Goal: Book appointment/travel/reservation

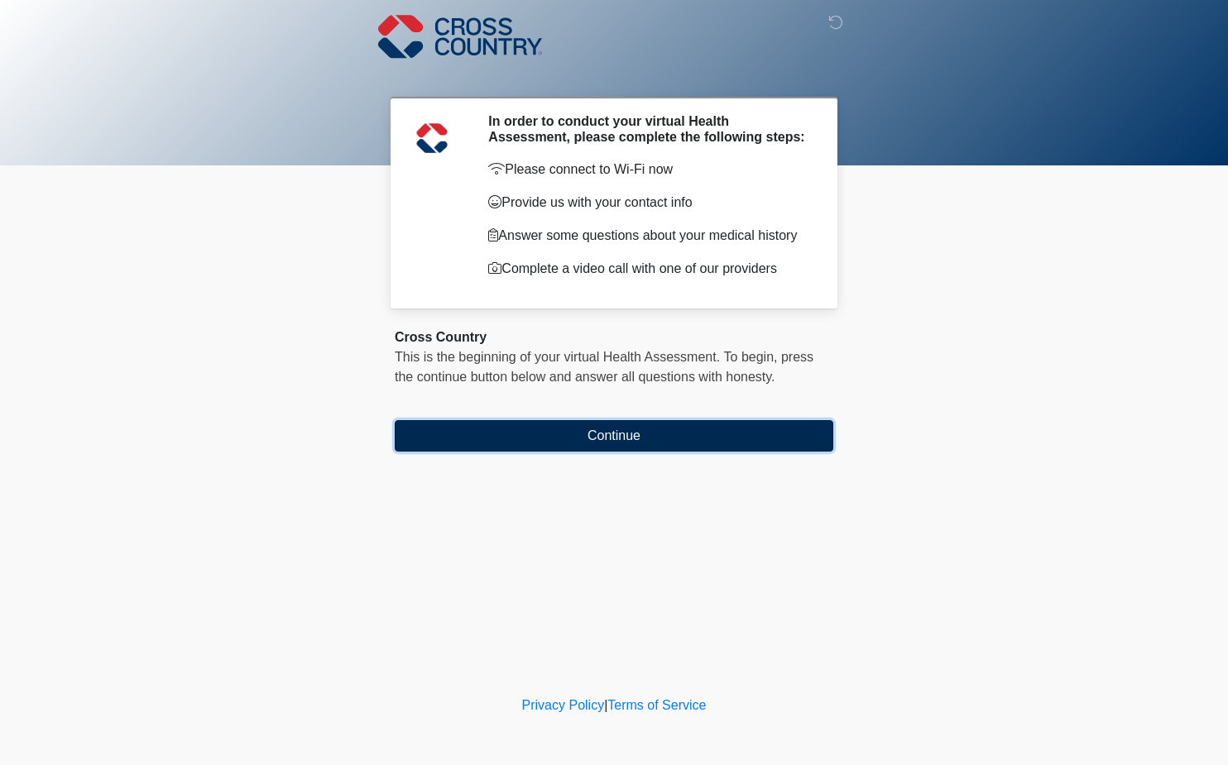
click at [562, 439] on button "Continue" at bounding box center [614, 435] width 438 height 31
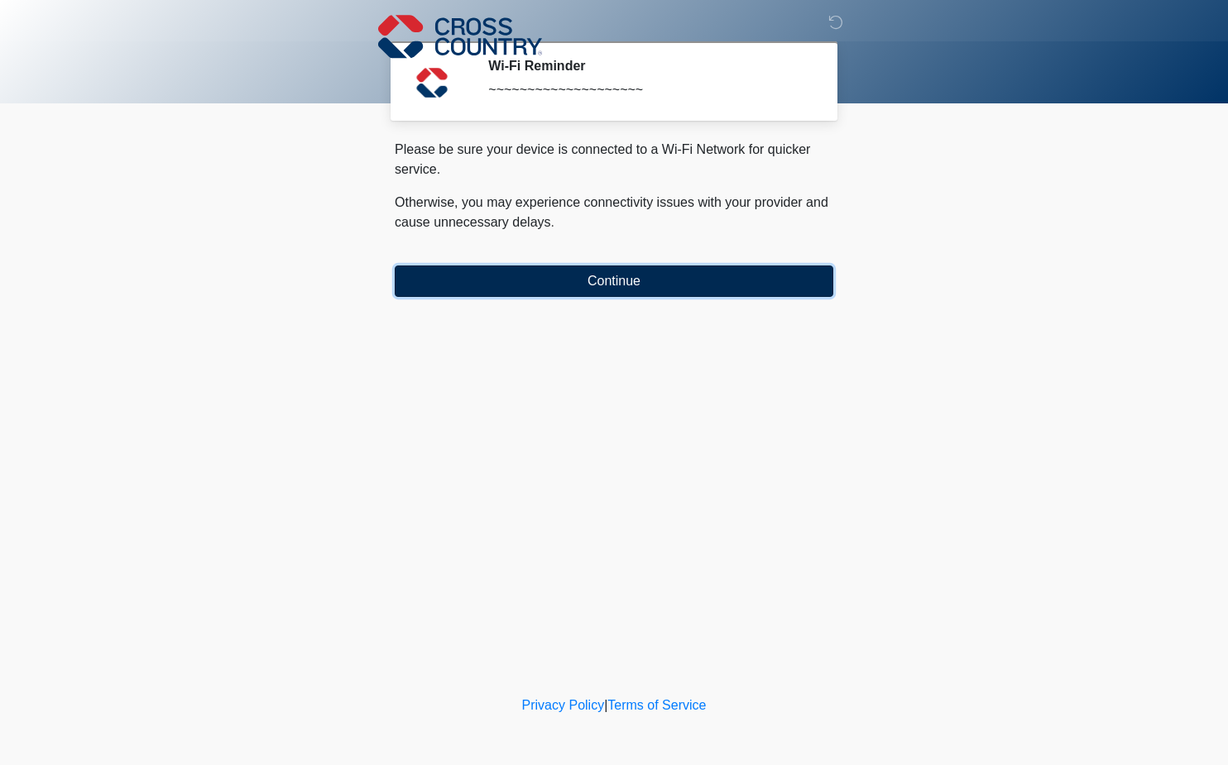
click at [582, 279] on button "Continue" at bounding box center [614, 281] width 438 height 31
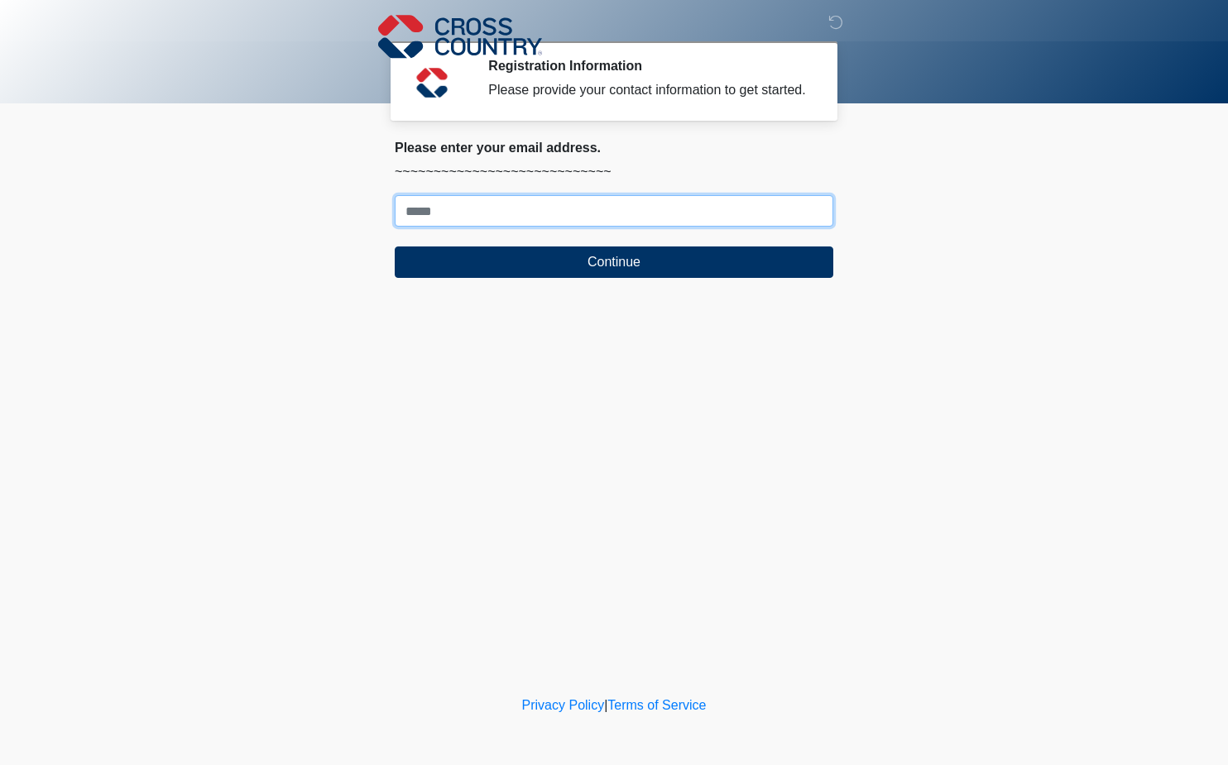
click at [521, 218] on input "Where should we email your response?" at bounding box center [614, 210] width 438 height 31
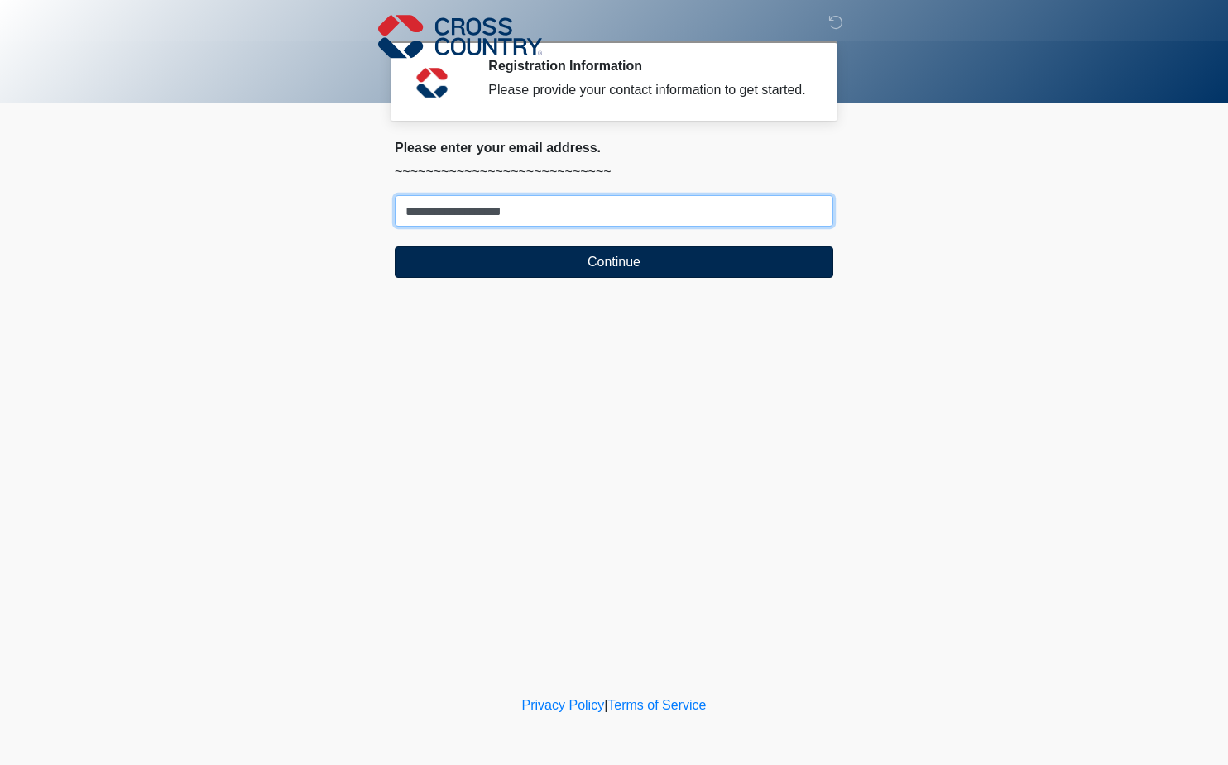
type input "**********"
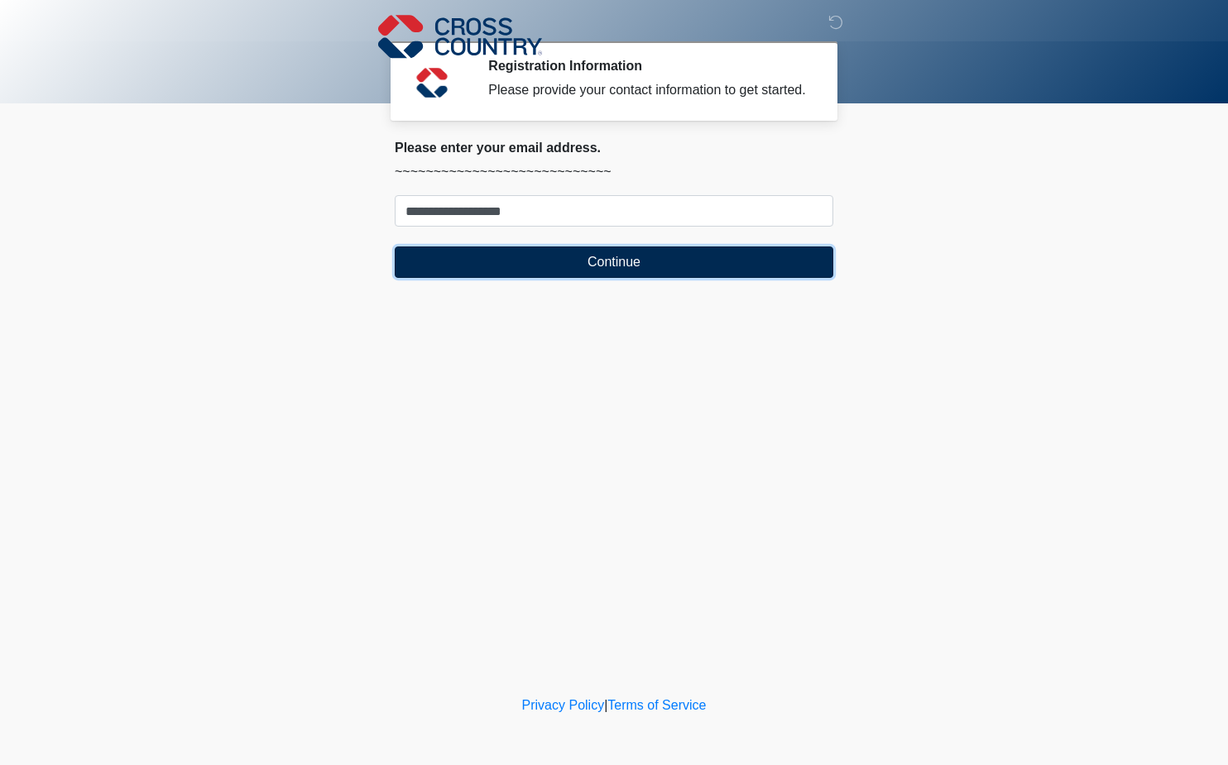
click at [531, 251] on button "Continue" at bounding box center [614, 262] width 438 height 31
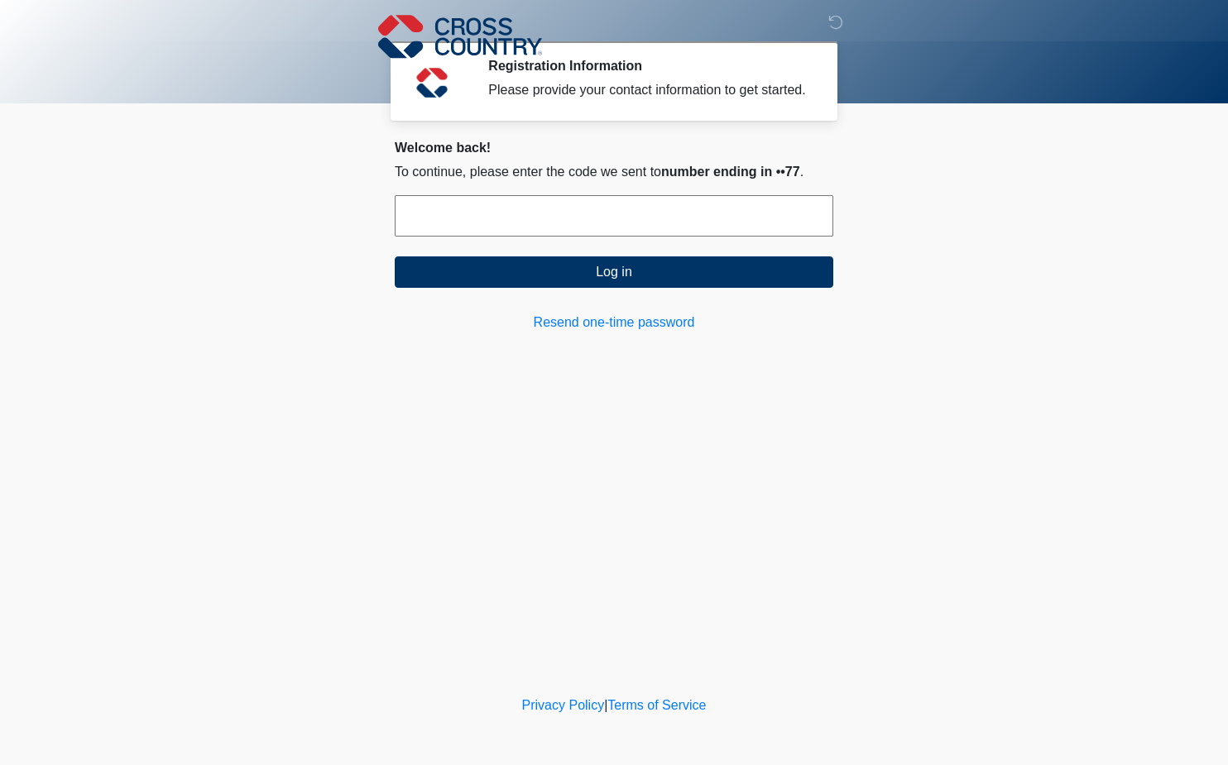
click at [446, 205] on input "text" at bounding box center [614, 215] width 438 height 41
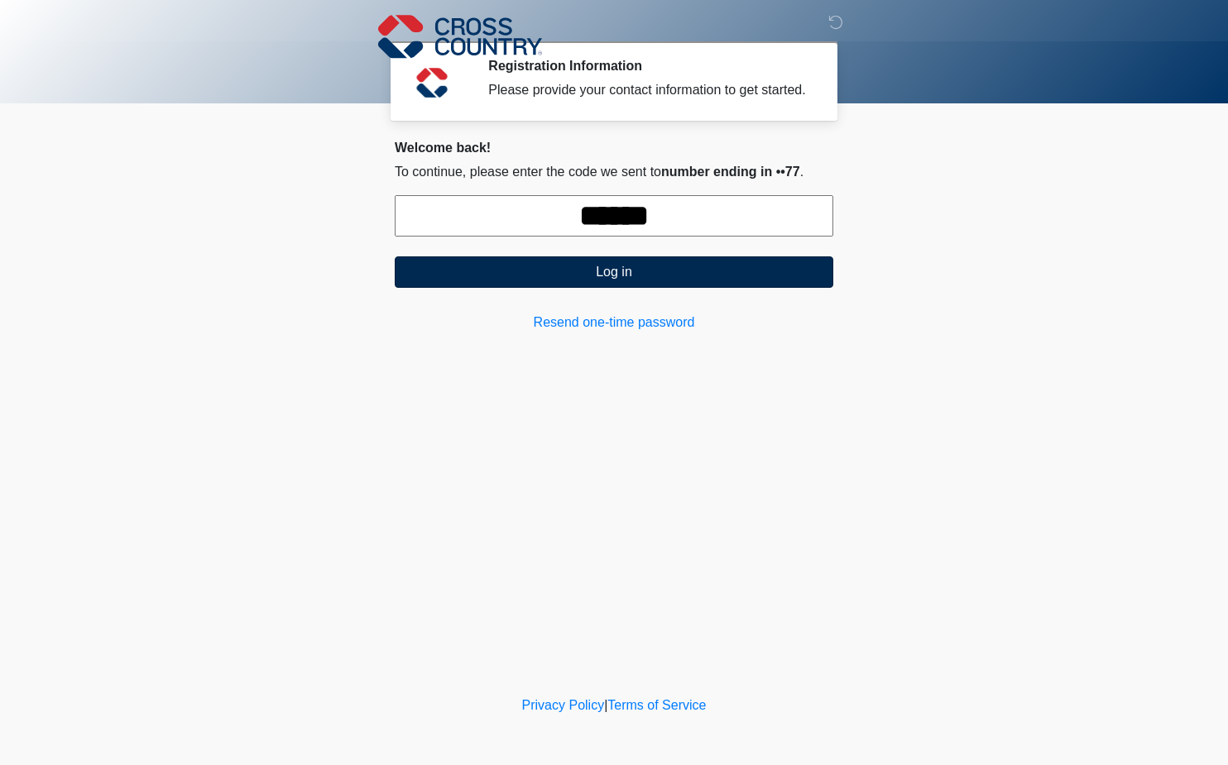
type input "******"
click at [505, 281] on button "Log in" at bounding box center [614, 271] width 438 height 31
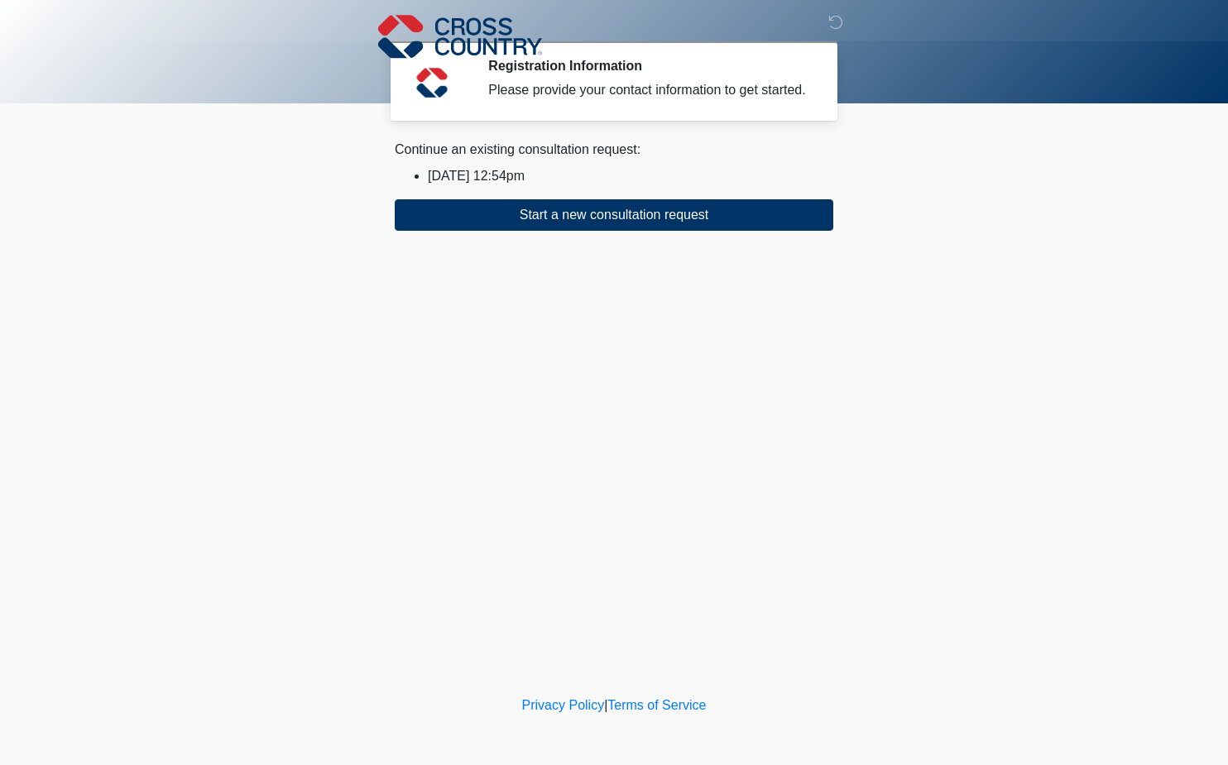
click at [500, 175] on li "2025/09/04 12:54pm" at bounding box center [630, 176] width 405 height 20
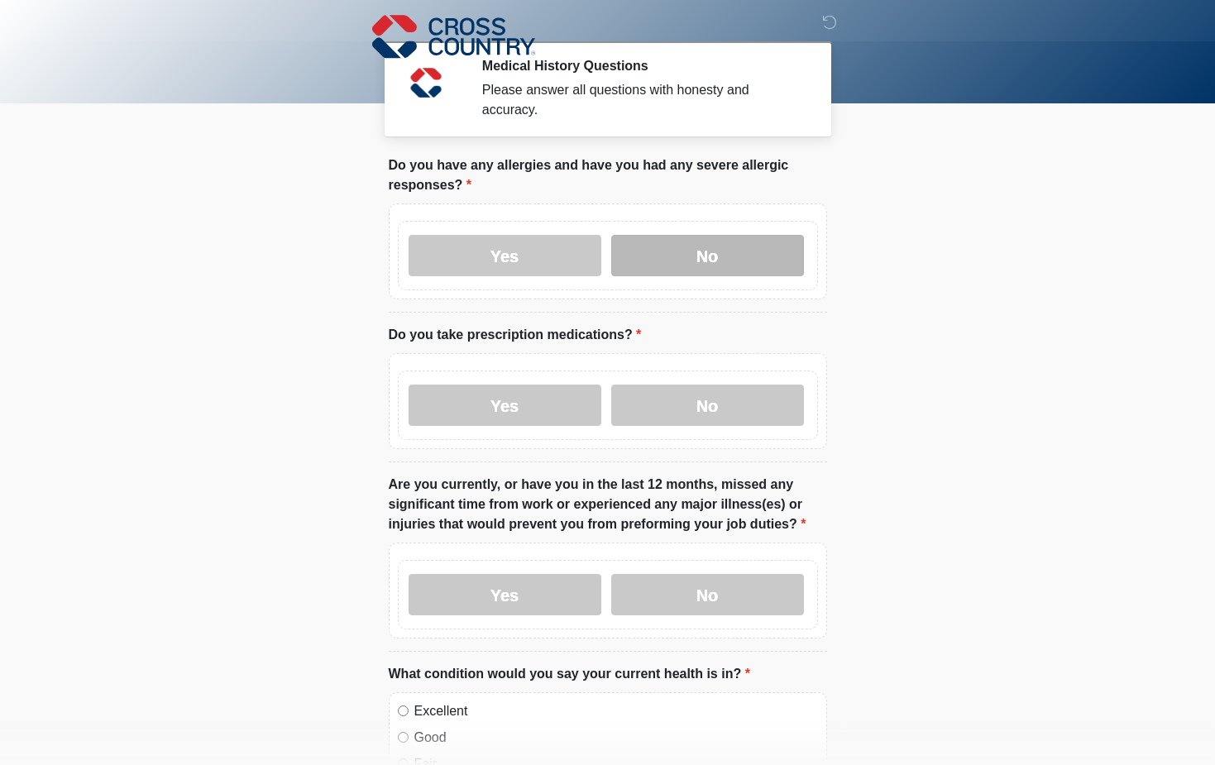
click at [645, 235] on label "No" at bounding box center [707, 255] width 193 height 41
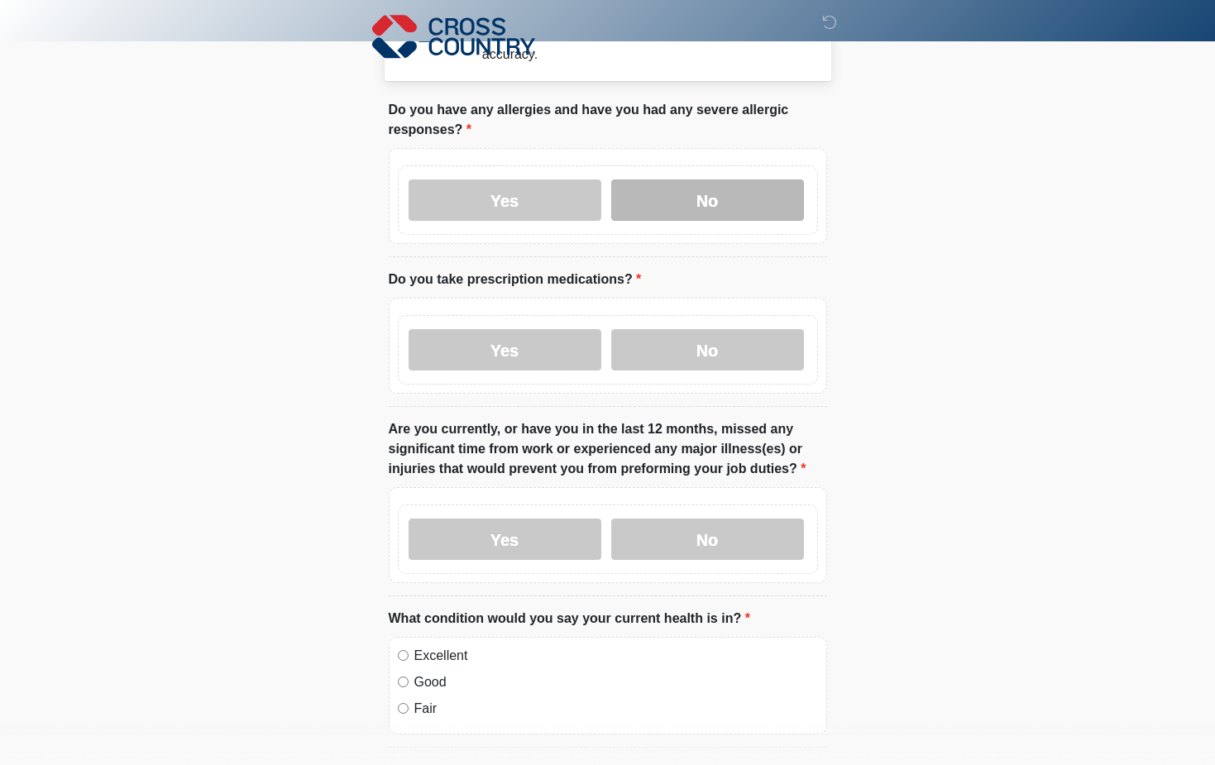
scroll to position [83, 0]
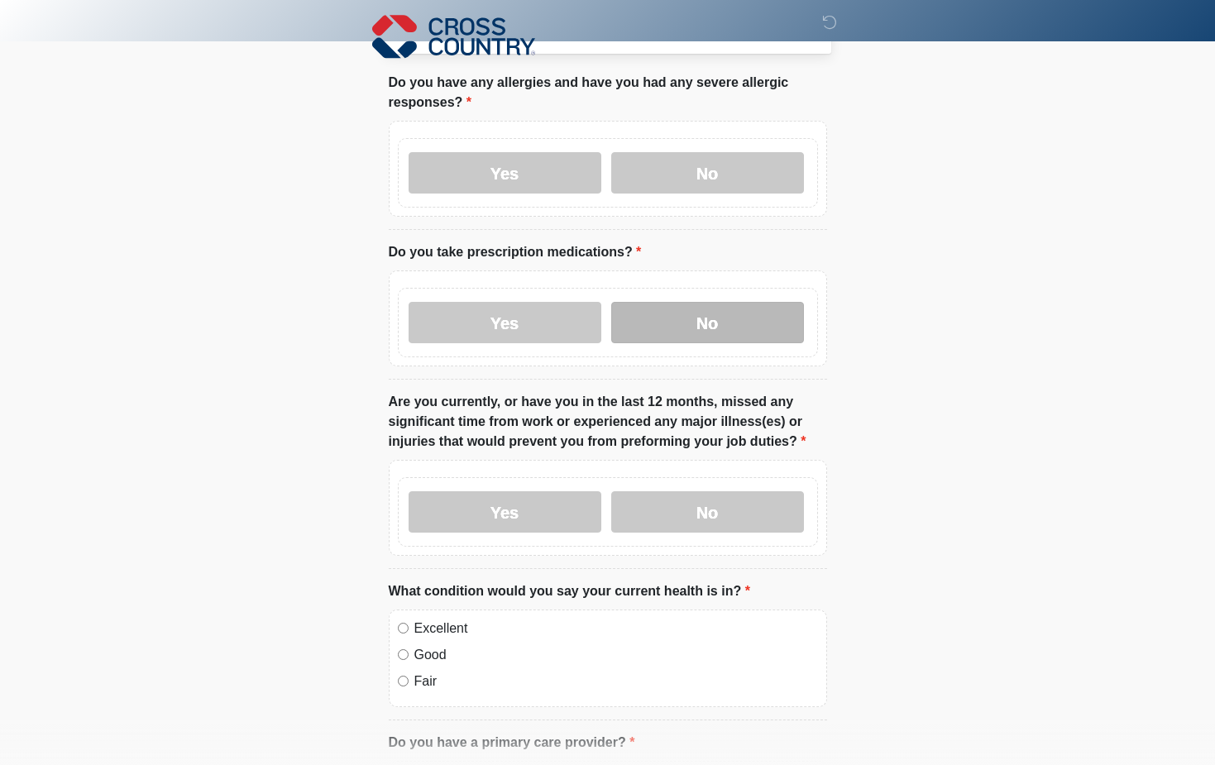
click at [675, 302] on label "No" at bounding box center [707, 322] width 193 height 41
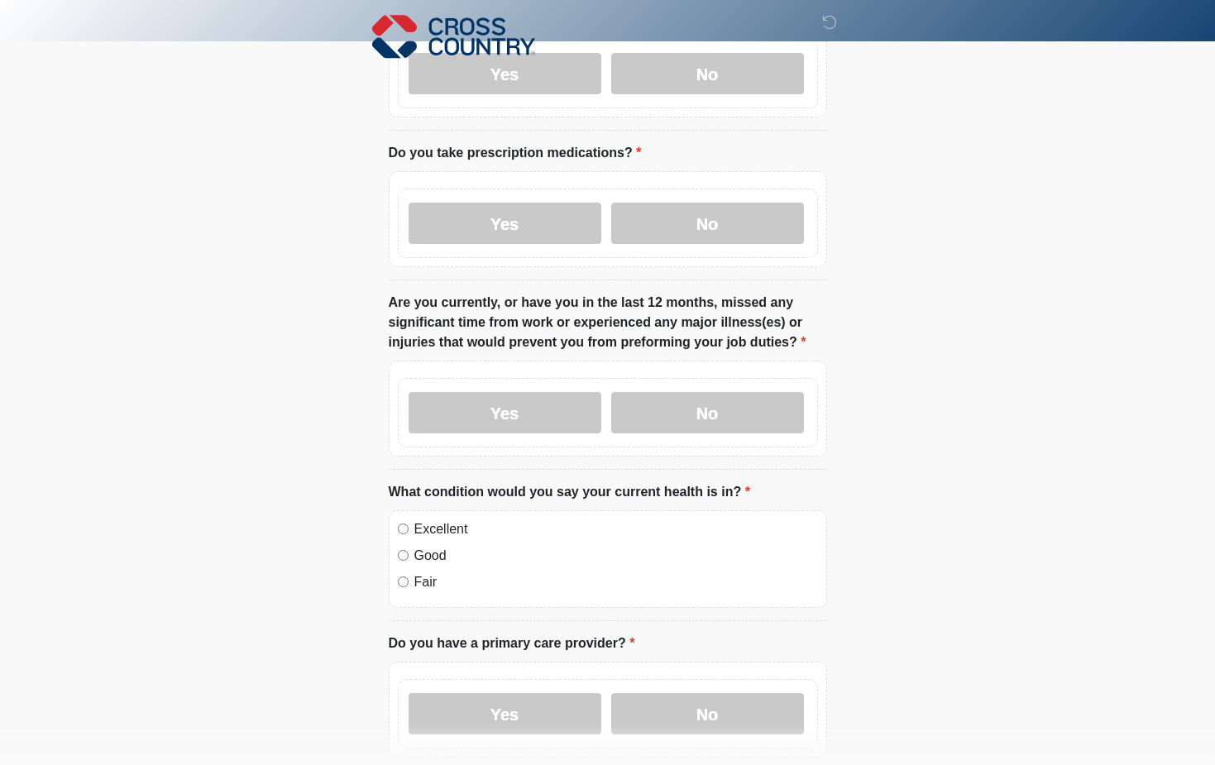
scroll to position [248, 0]
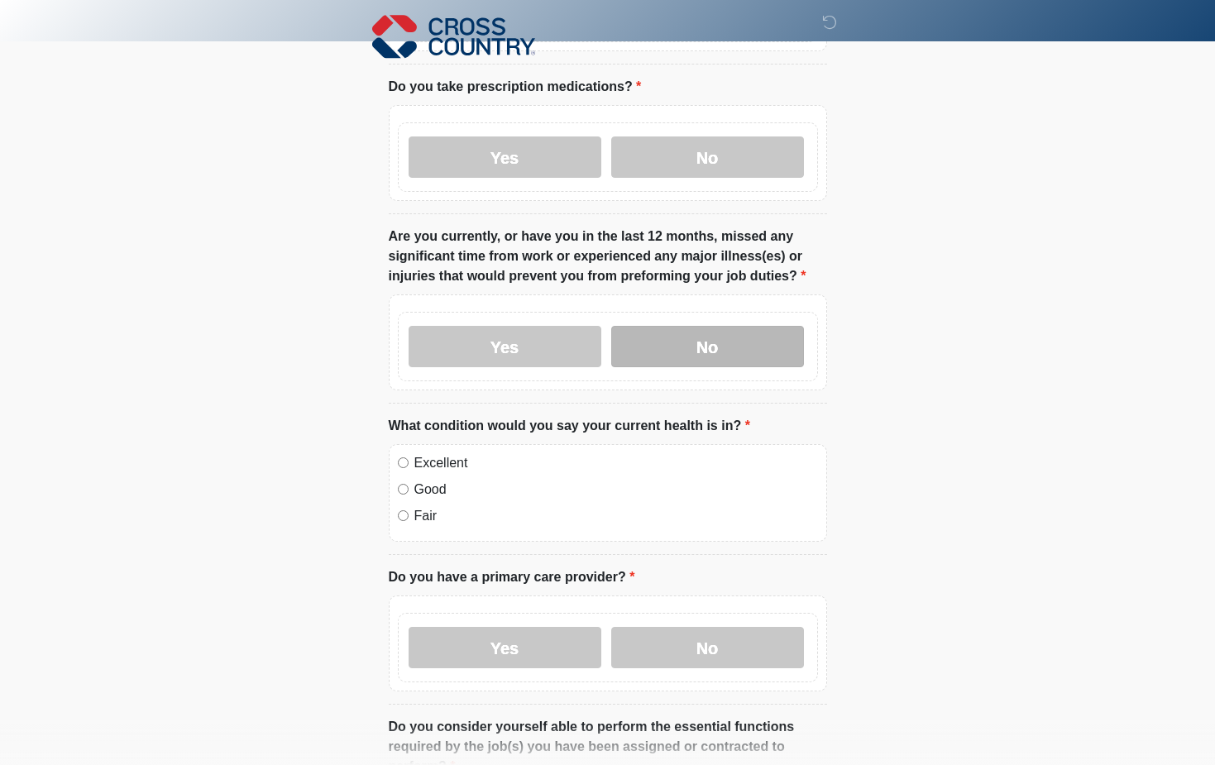
click at [667, 326] on label "No" at bounding box center [707, 346] width 193 height 41
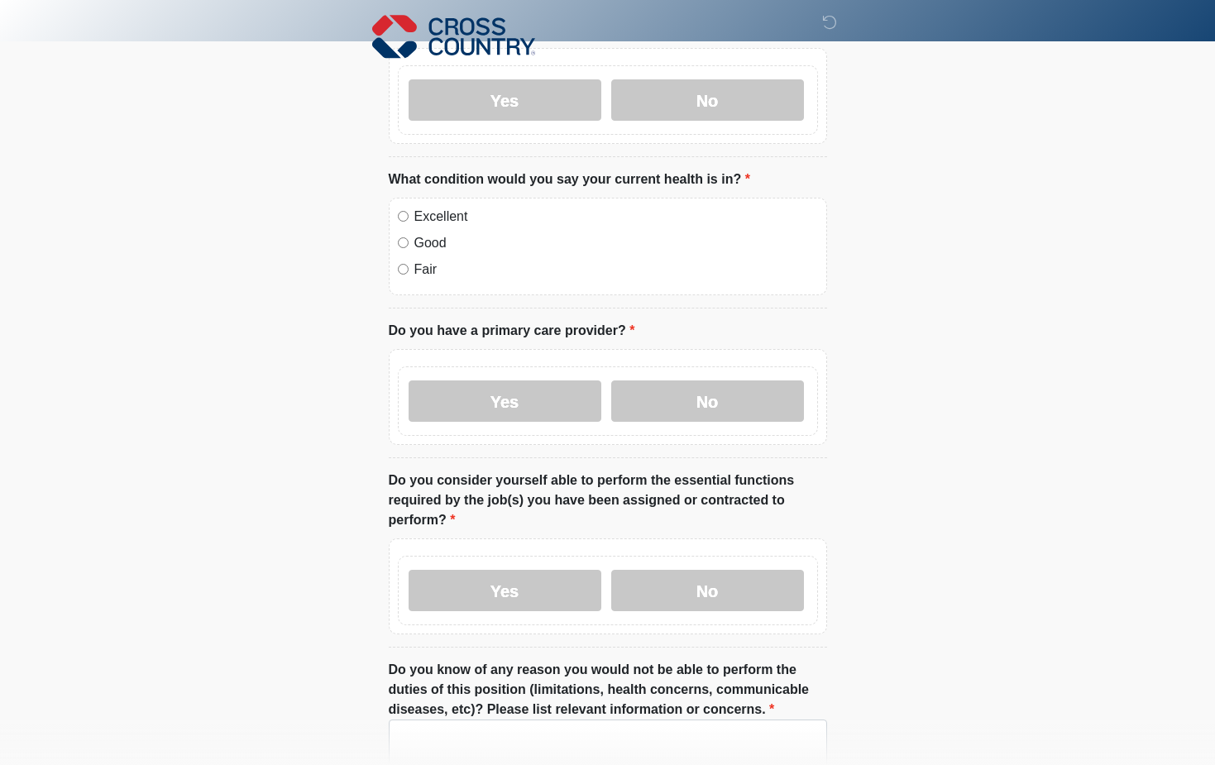
scroll to position [496, 0]
click at [425, 232] on label "Good" at bounding box center [616, 242] width 404 height 20
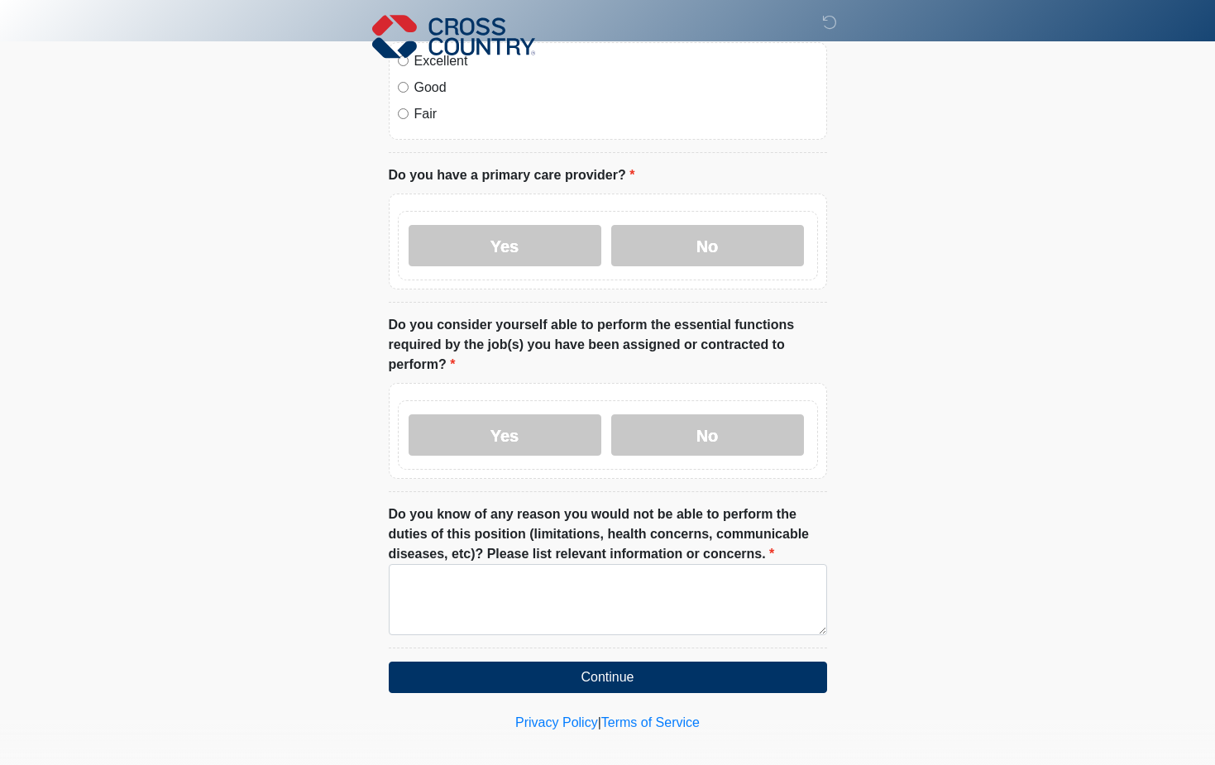
scroll to position [652, 0]
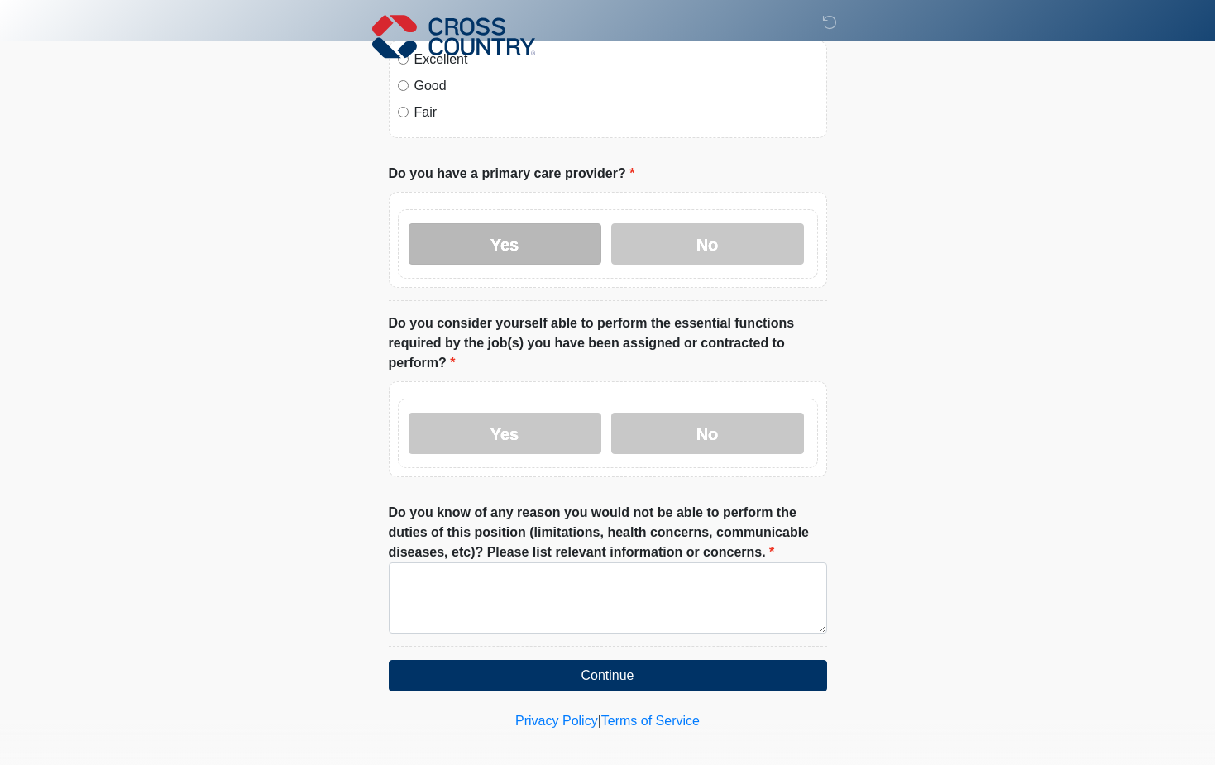
click at [529, 233] on label "Yes" at bounding box center [505, 243] width 193 height 41
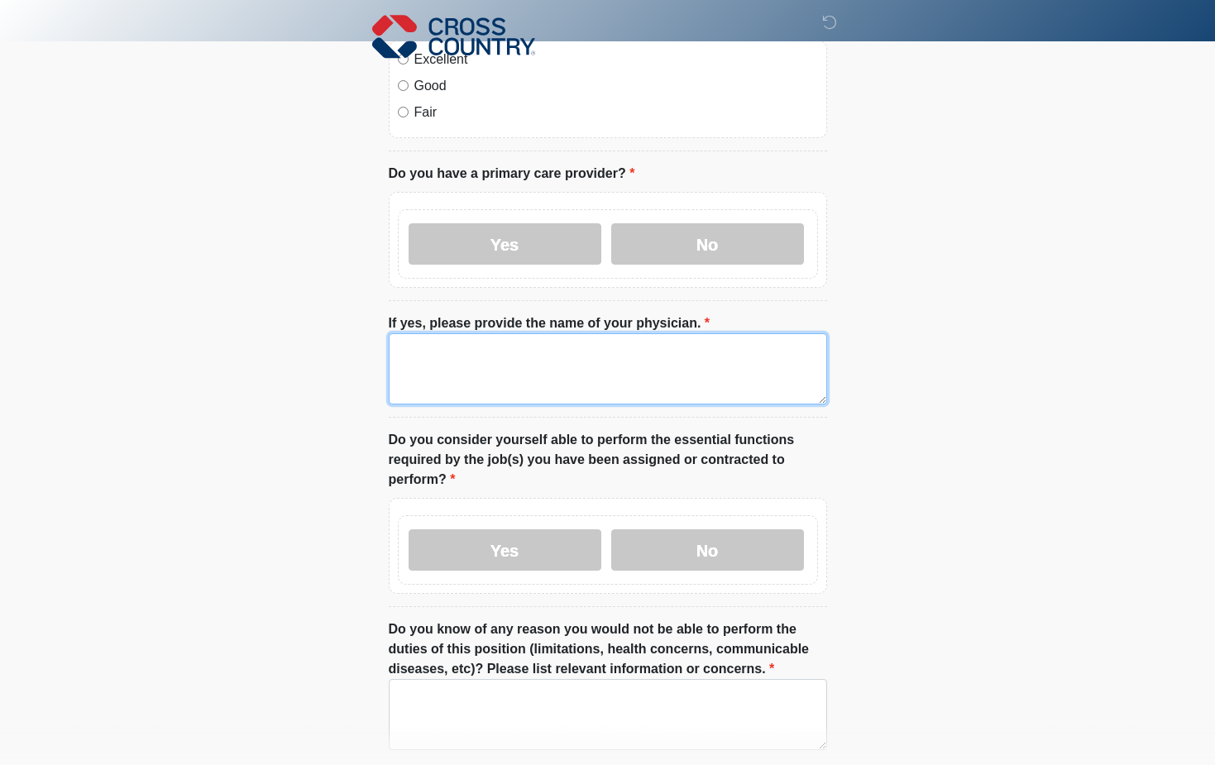
click at [532, 352] on textarea "If yes, please provide the name of your physician." at bounding box center [608, 368] width 438 height 71
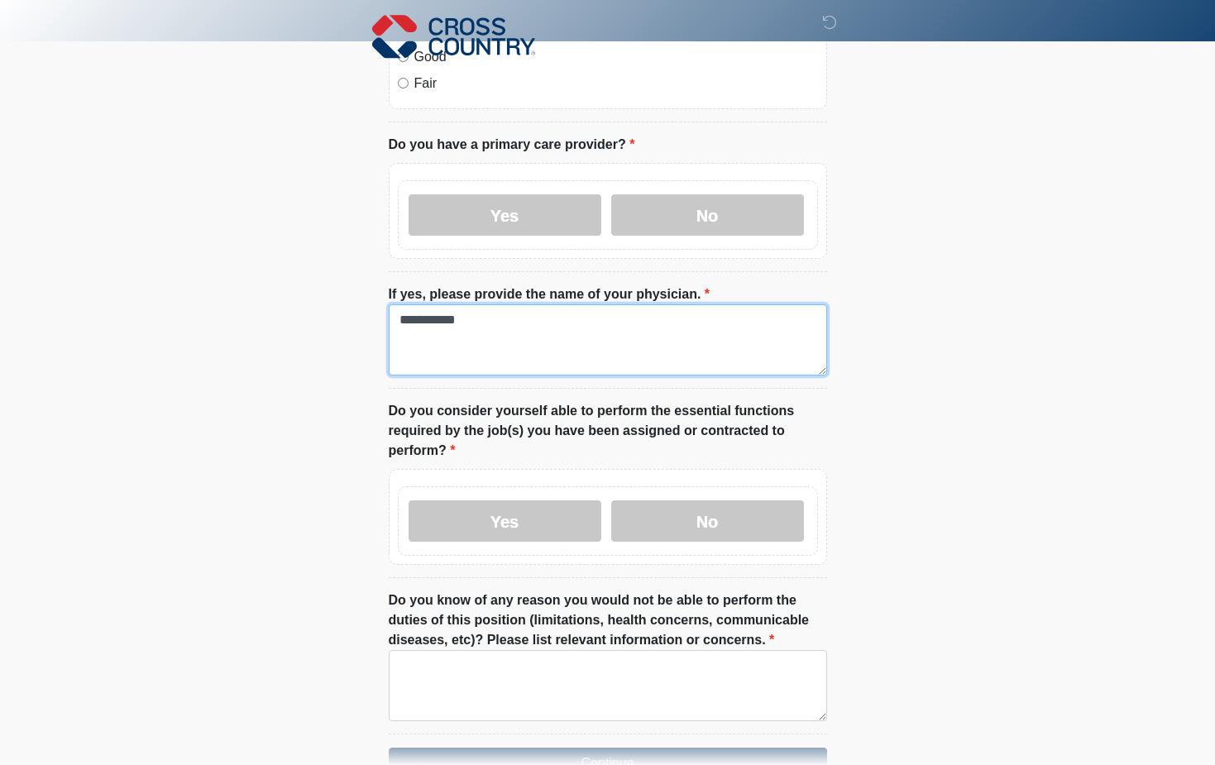
scroll to position [768, 0]
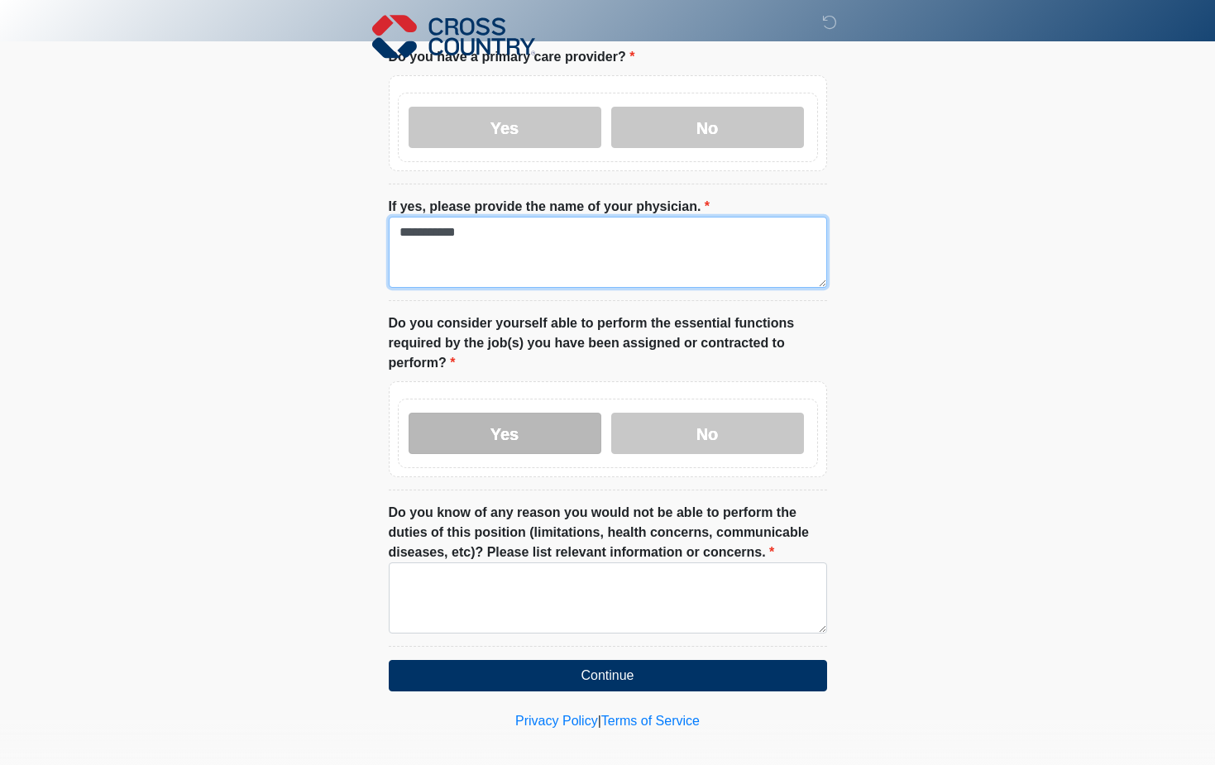
type textarea "**********"
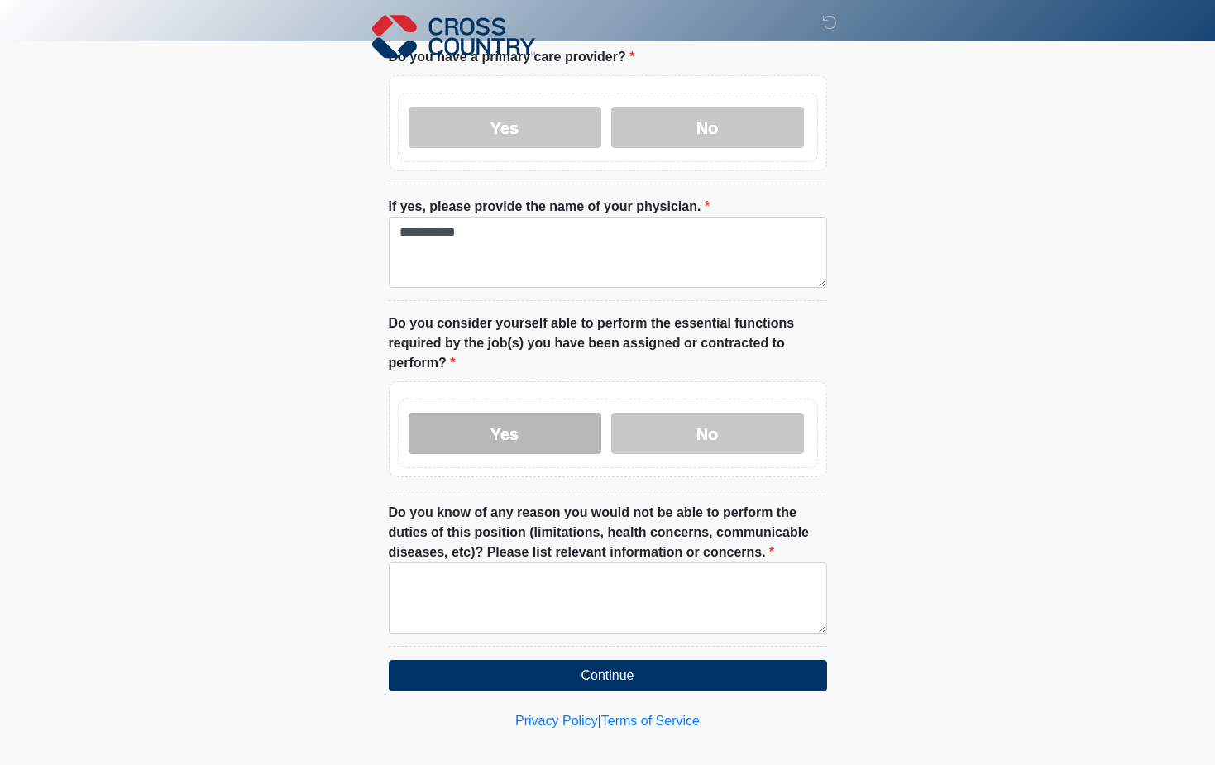
click at [545, 430] on label "Yes" at bounding box center [505, 433] width 193 height 41
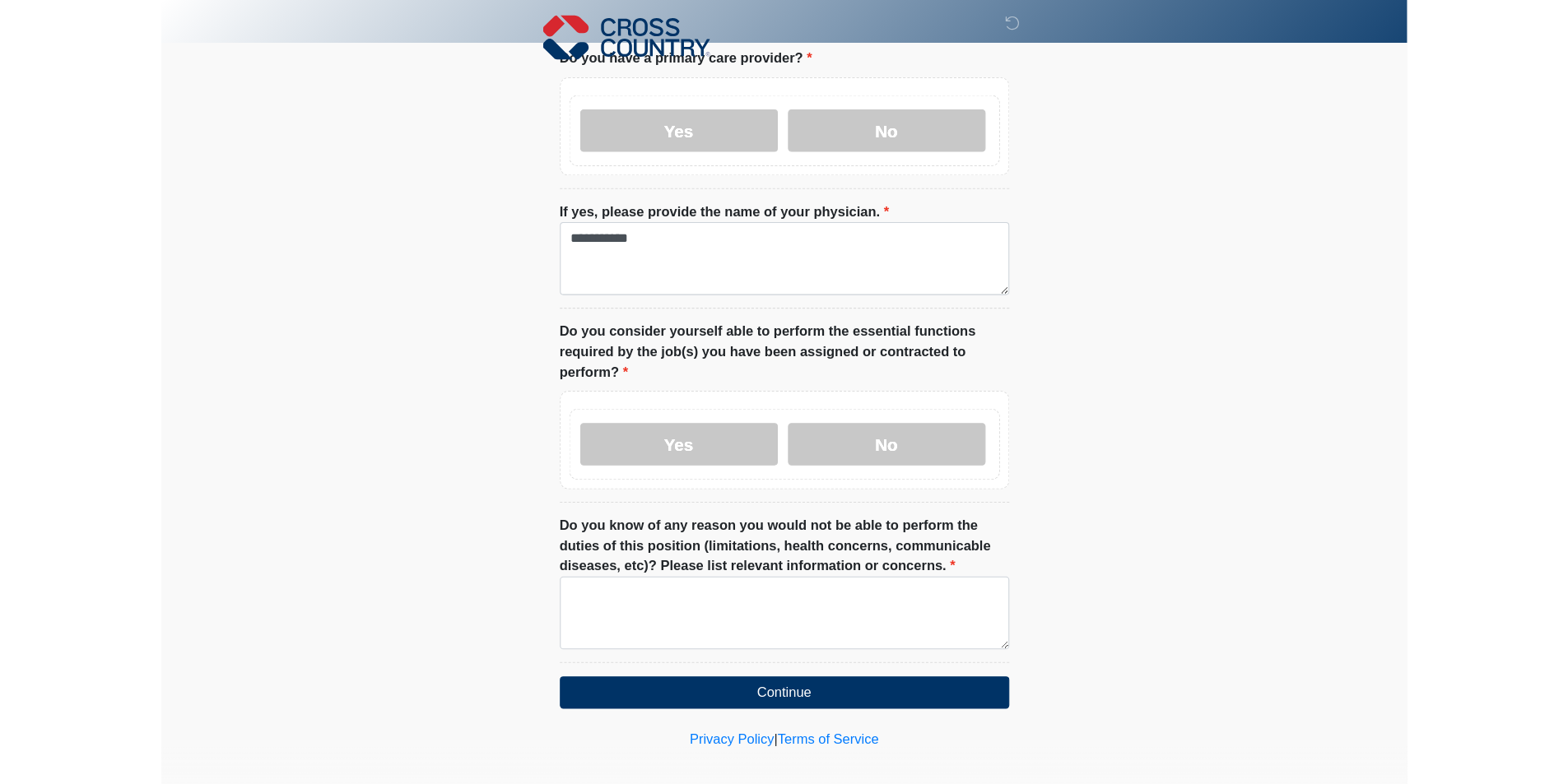
scroll to position [741, 0]
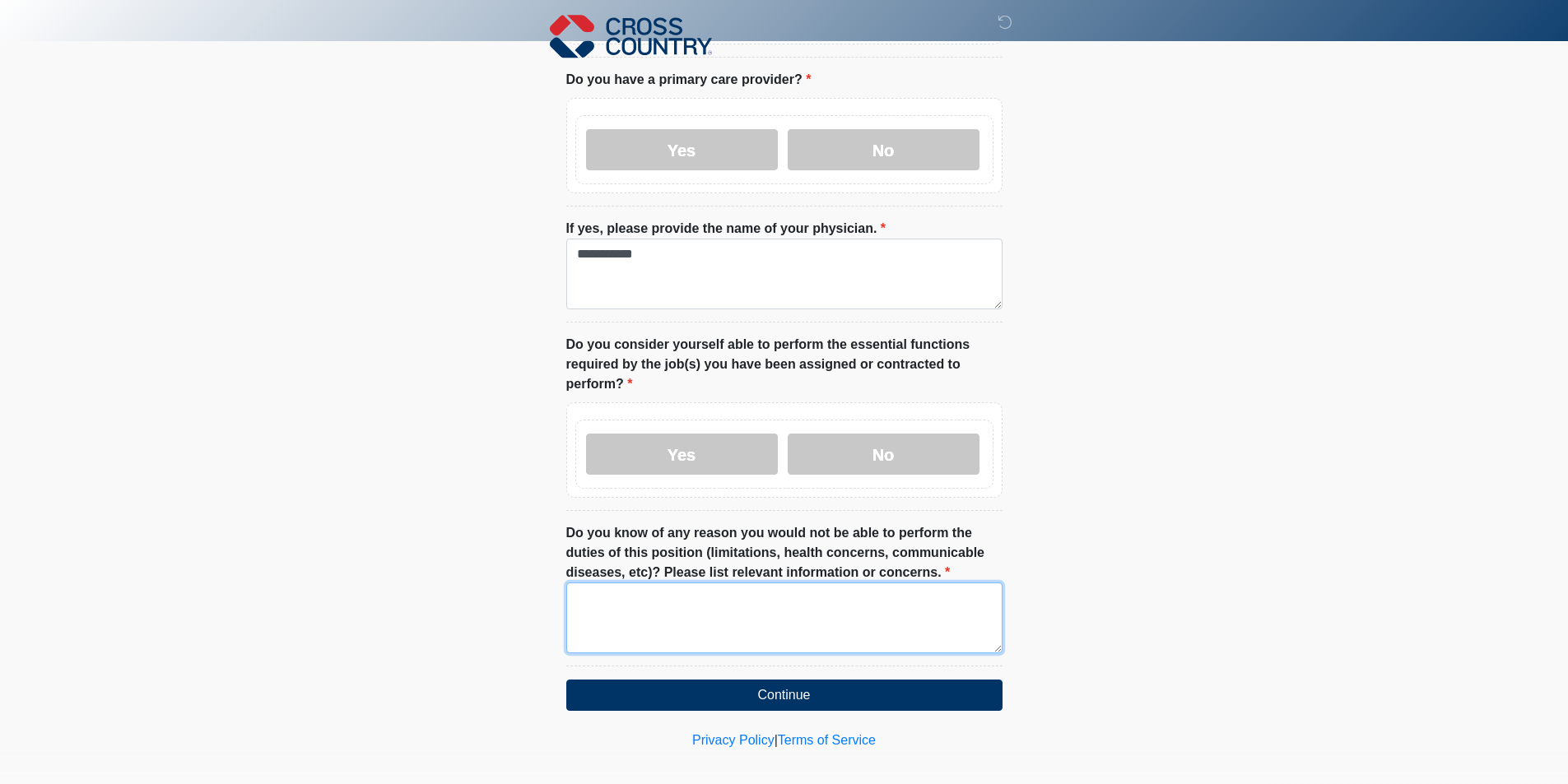
click at [784, 583] on textarea "Do you know of any reason you would not be able to perform the duties of this p…" at bounding box center [784, 618] width 436 height 71
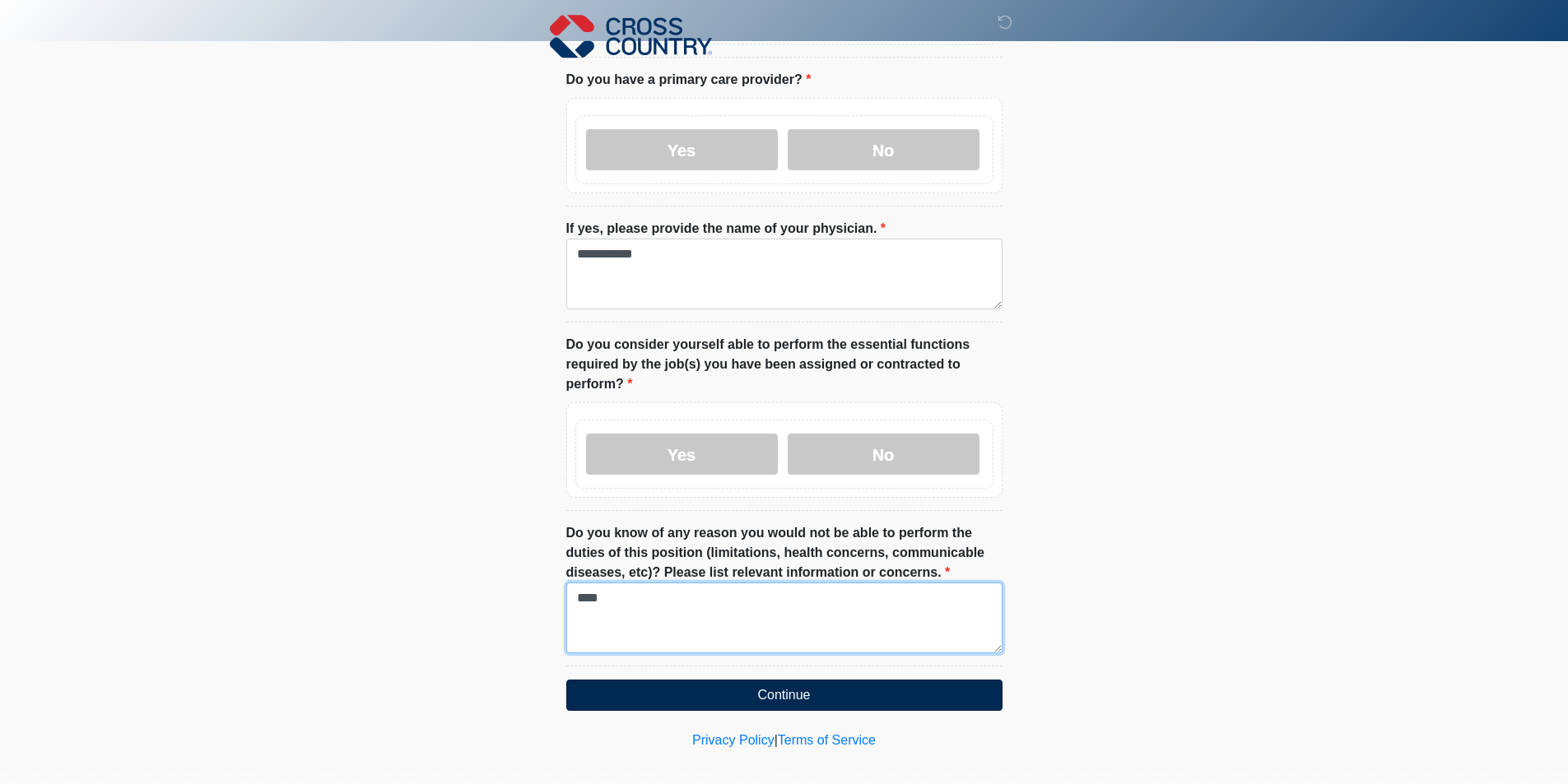
type textarea "****"
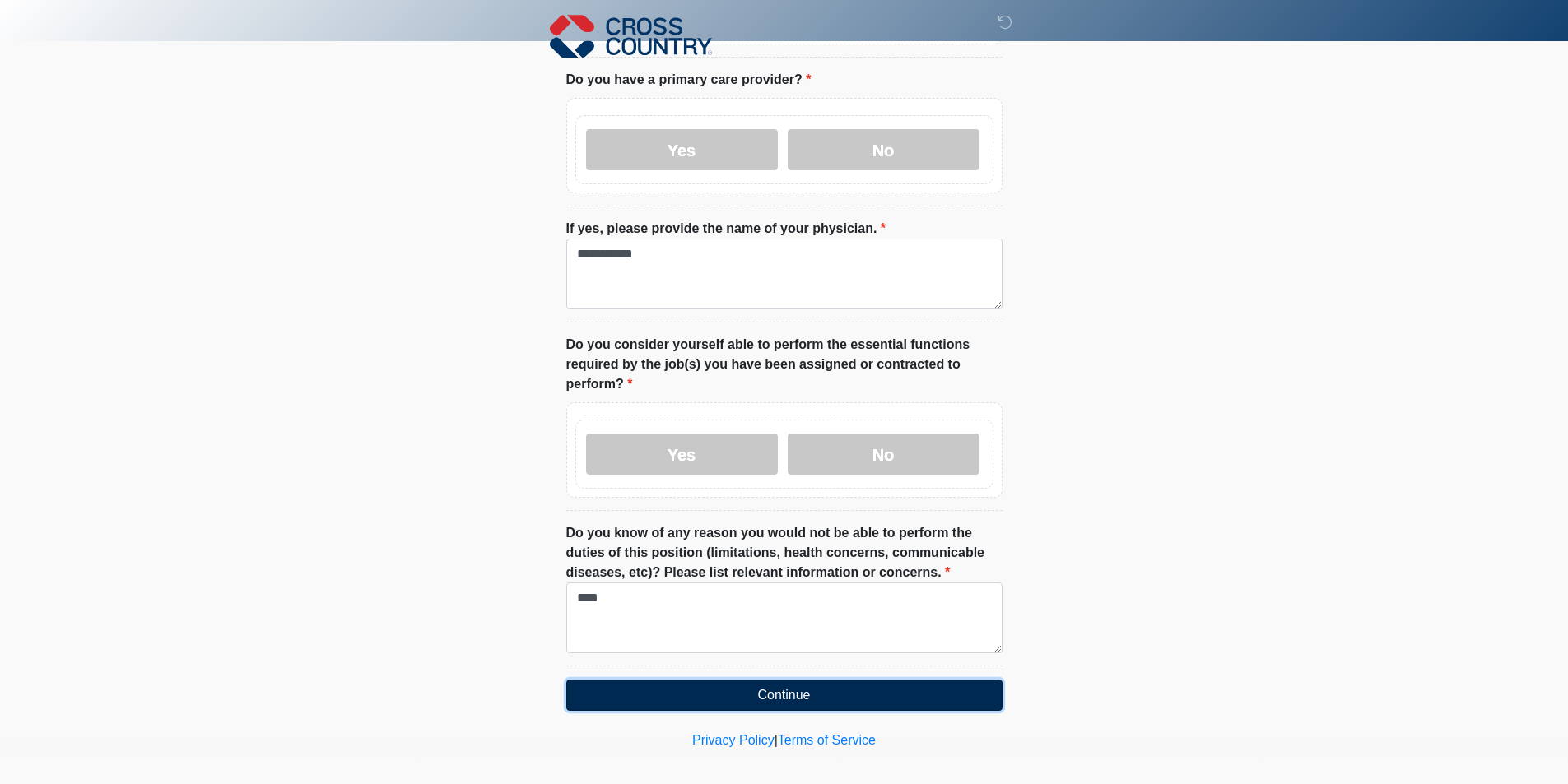
click at [769, 680] on button "Continue" at bounding box center [784, 694] width 436 height 31
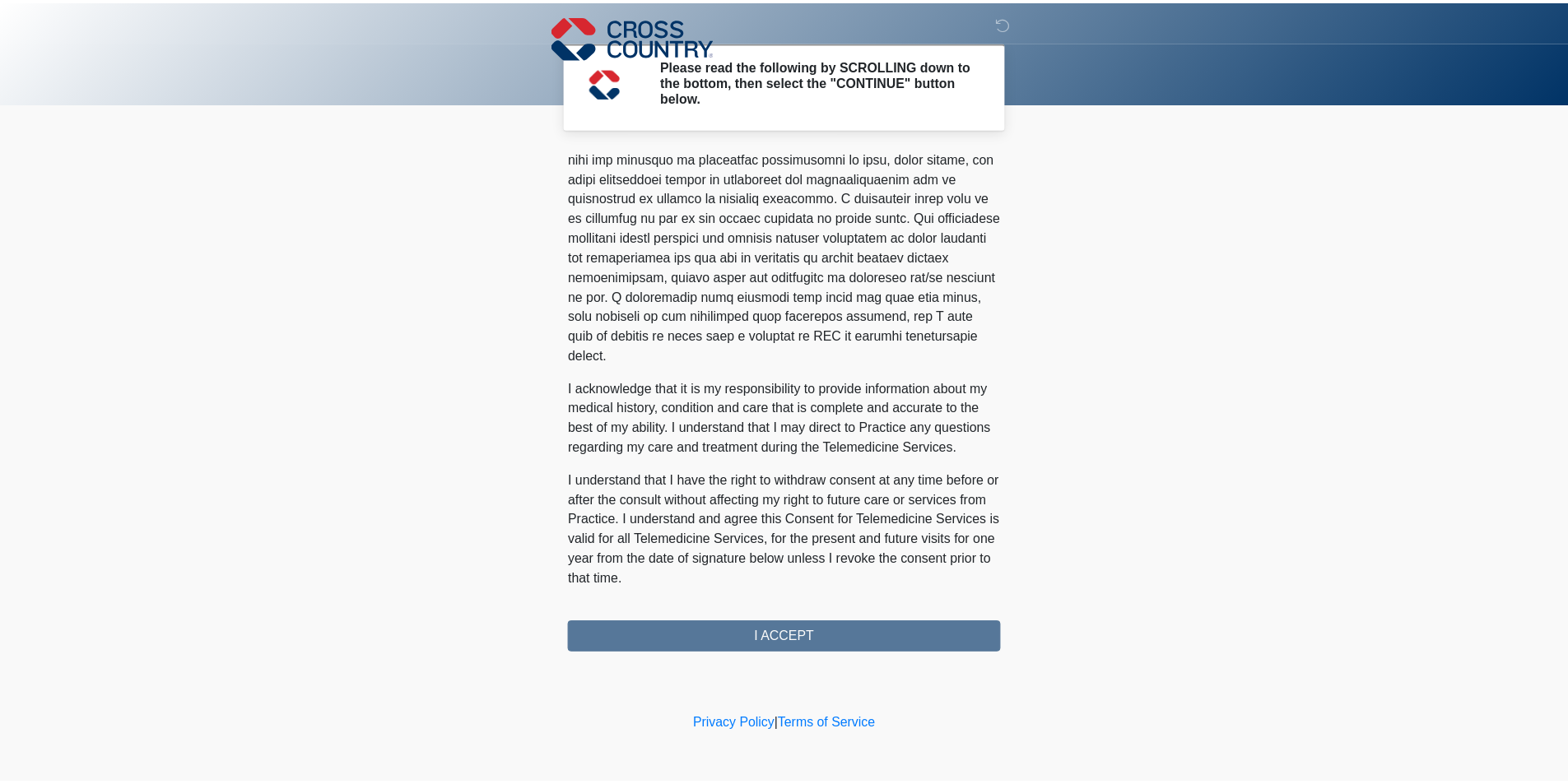
scroll to position [862, 0]
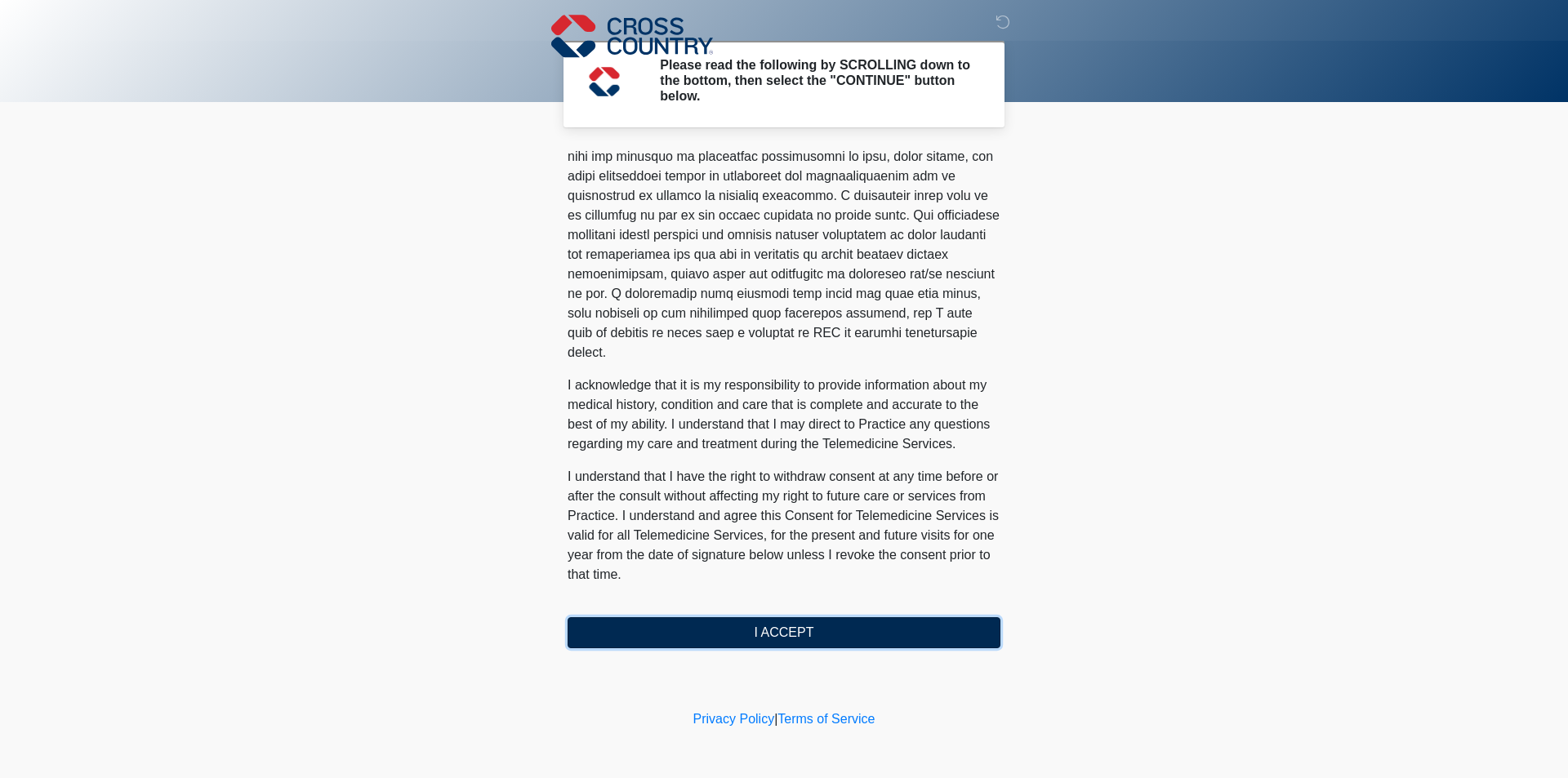
click at [854, 636] on button "I ACCEPT" at bounding box center [784, 632] width 432 height 31
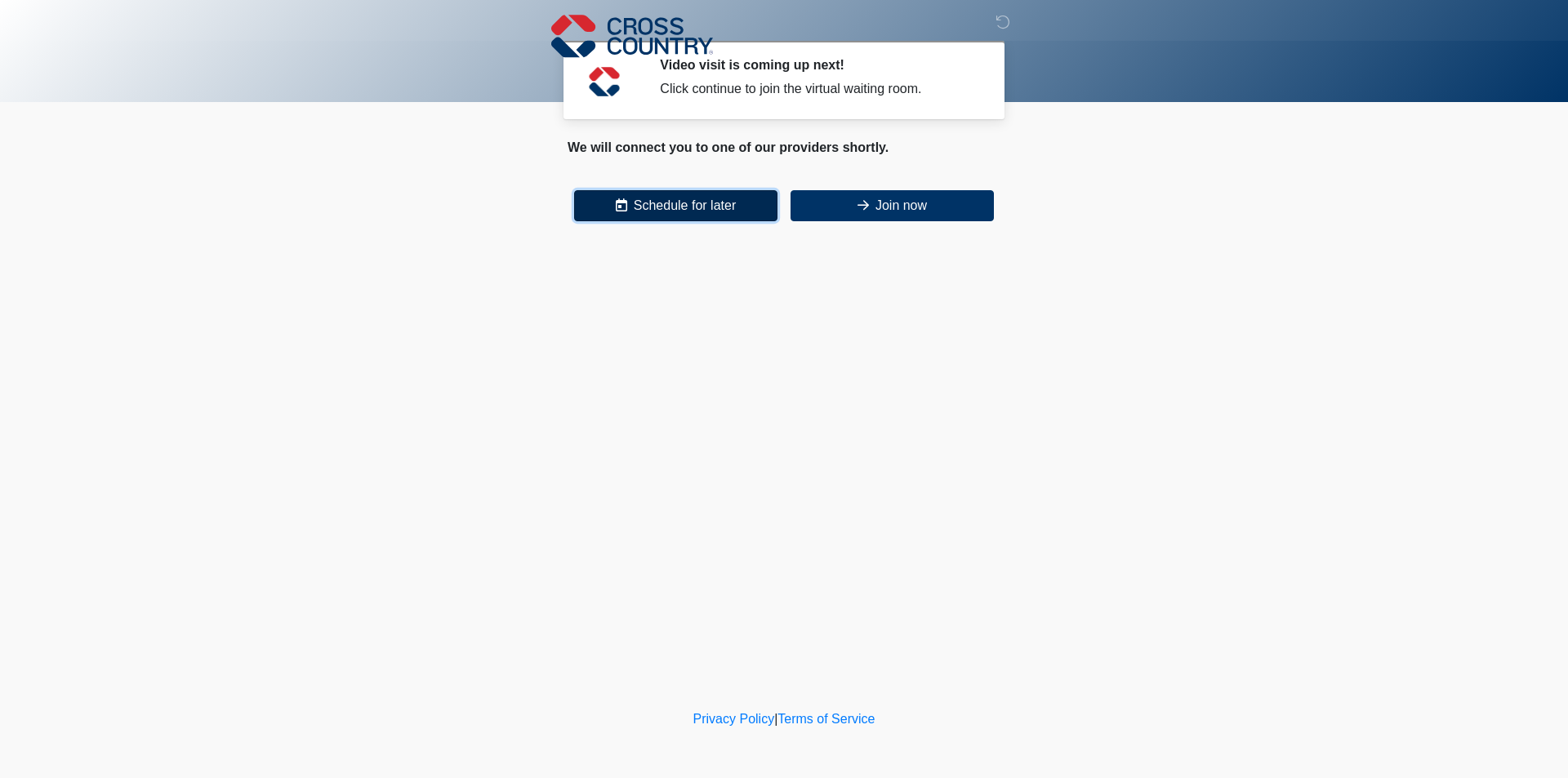
click at [715, 206] on button "Schedule for later" at bounding box center [676, 205] width 203 height 31
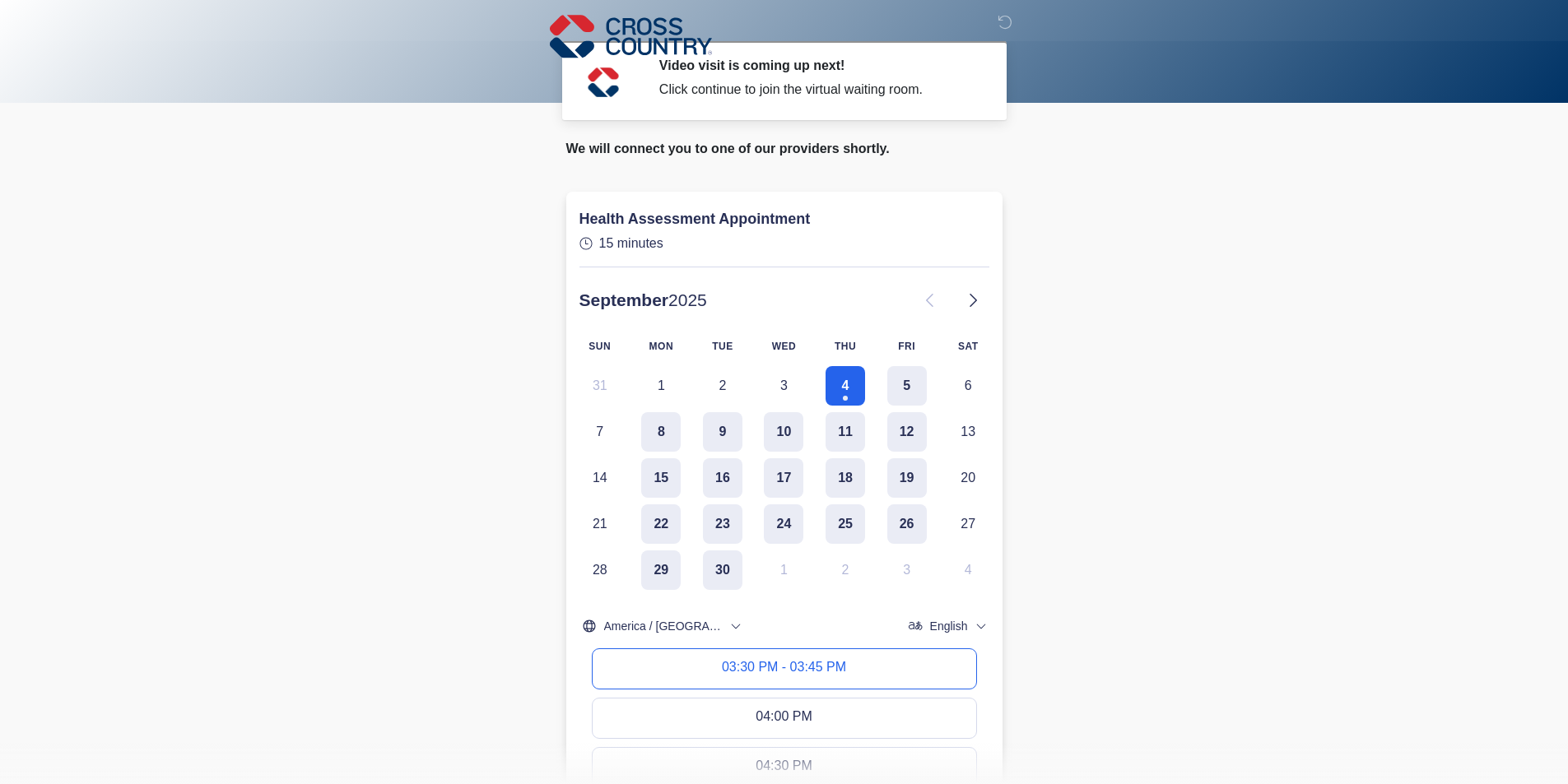
click at [834, 660] on div "03:30 PM - 03:45 PM" at bounding box center [783, 669] width 124 height 18
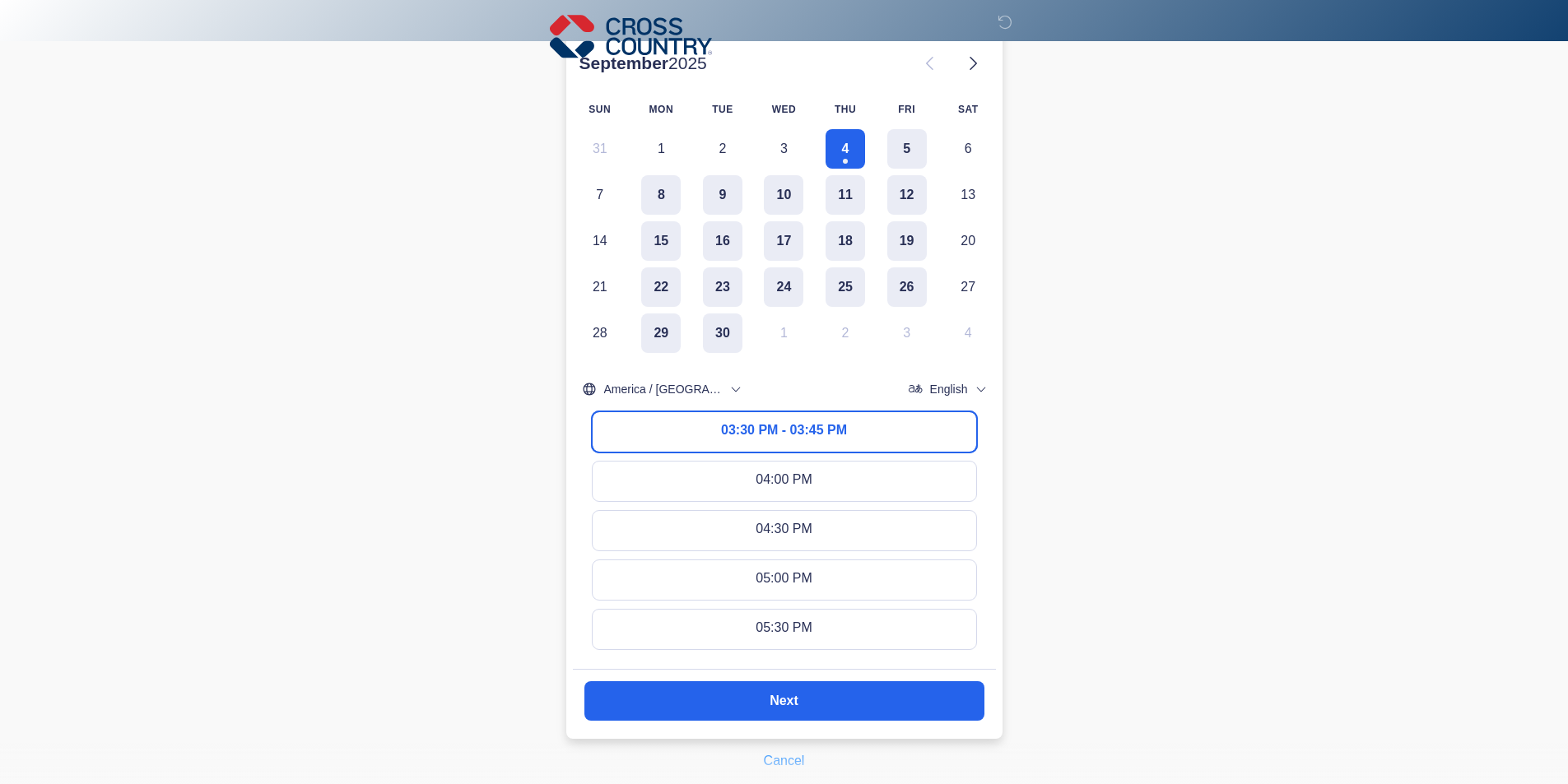
scroll to position [247, 0]
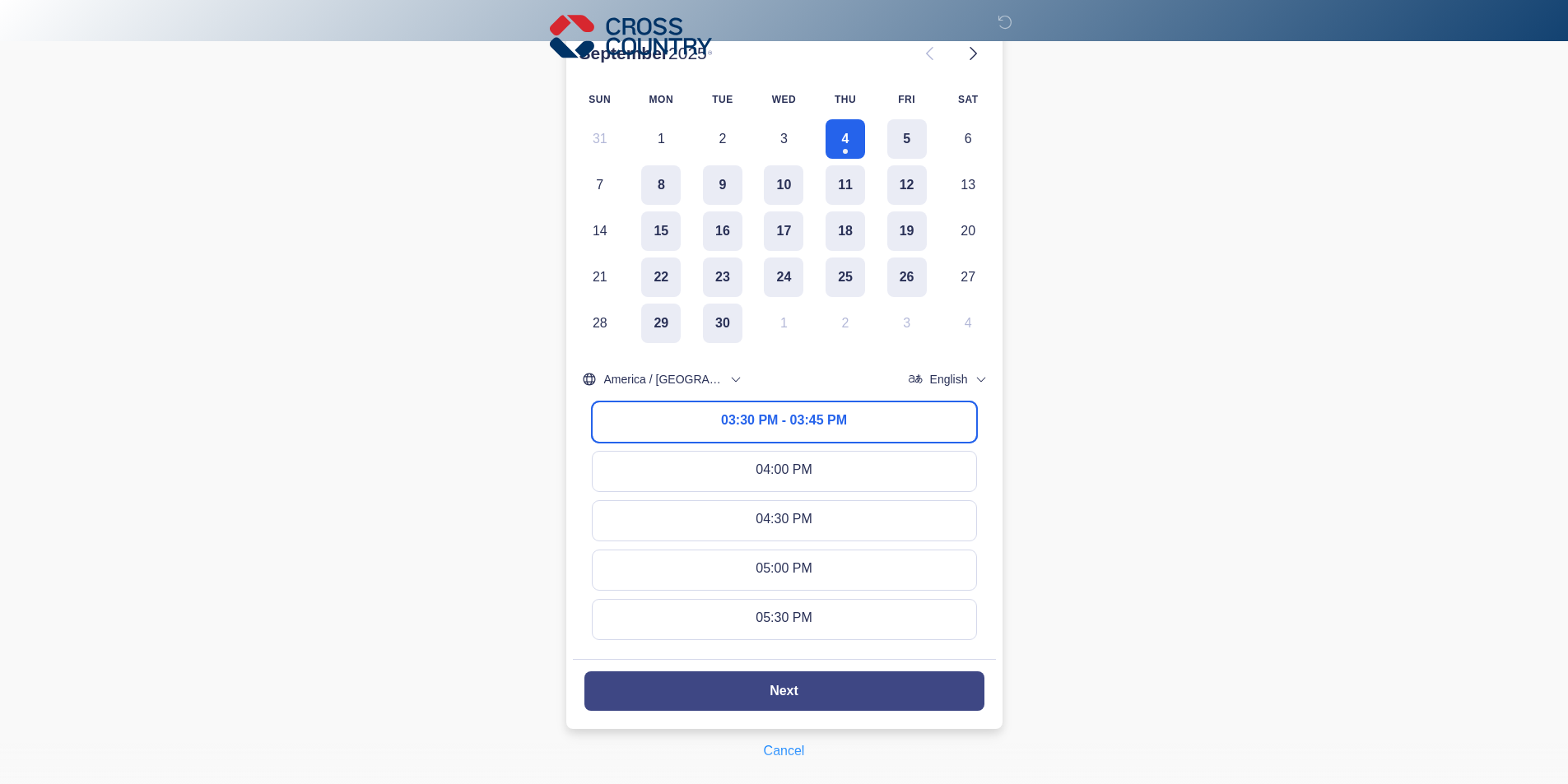
click at [862, 683] on button "Next" at bounding box center [784, 691] width 400 height 40
